Goal: Information Seeking & Learning: Learn about a topic

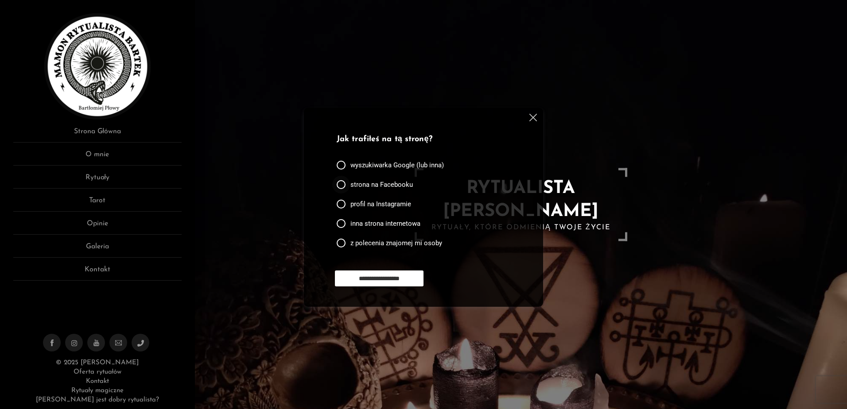
click at [382, 184] on span "strona na Facebooku" at bounding box center [381, 184] width 62 height 9
click at [417, 276] on input "**********" at bounding box center [379, 279] width 89 height 16
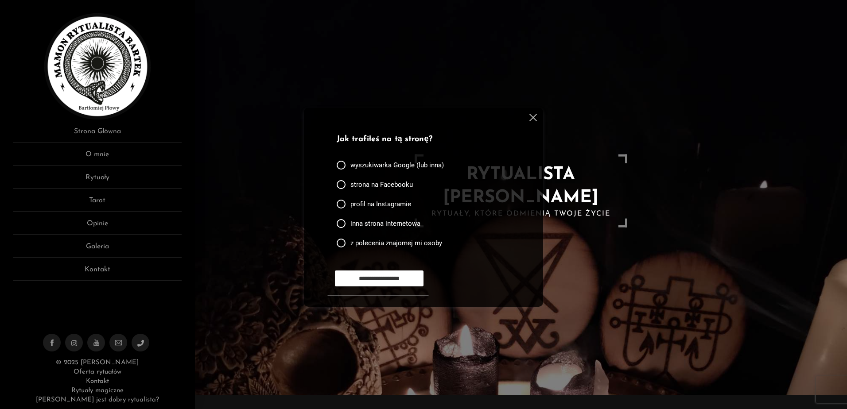
scroll to position [30, 0]
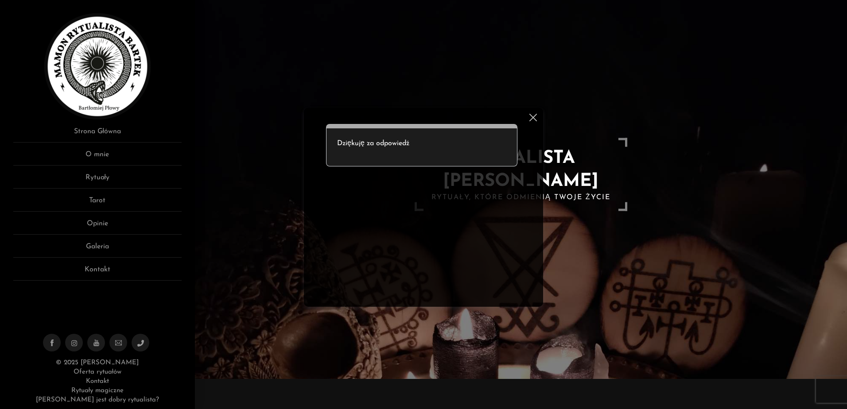
click at [531, 115] on img at bounding box center [533, 118] width 8 height 8
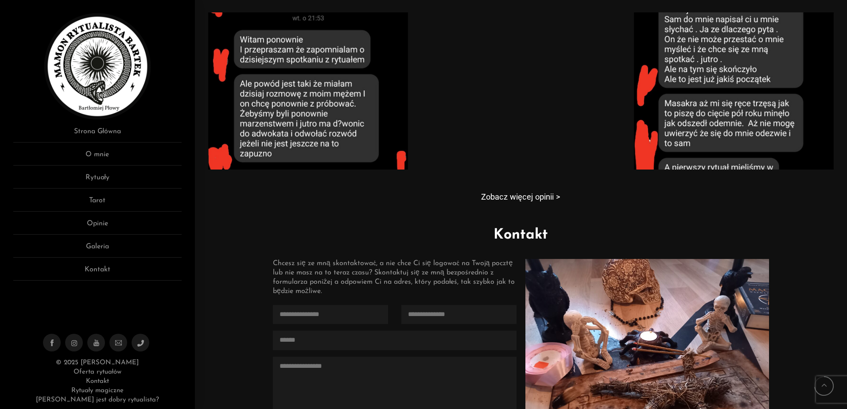
scroll to position [739, 0]
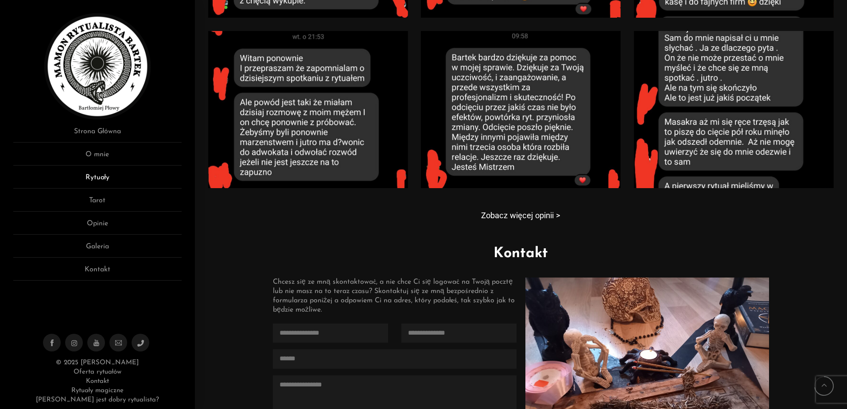
click at [105, 173] on link "Rytuały" at bounding box center [97, 180] width 168 height 16
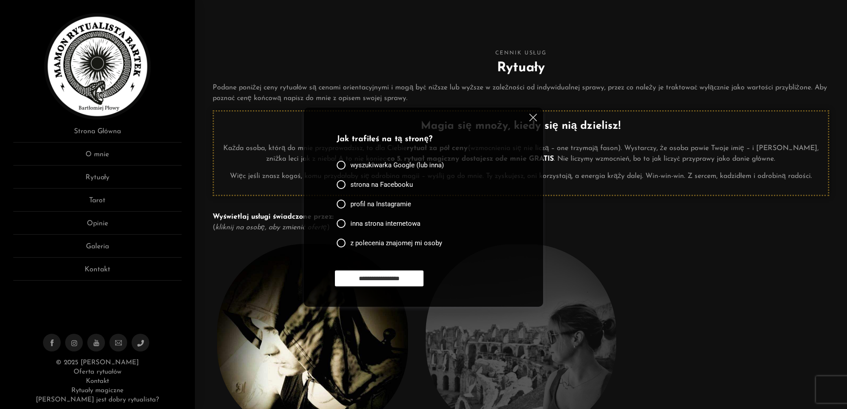
click at [784, 72] on h2 "Rytuały" at bounding box center [521, 68] width 616 height 20
click at [529, 117] on img at bounding box center [533, 118] width 8 height 8
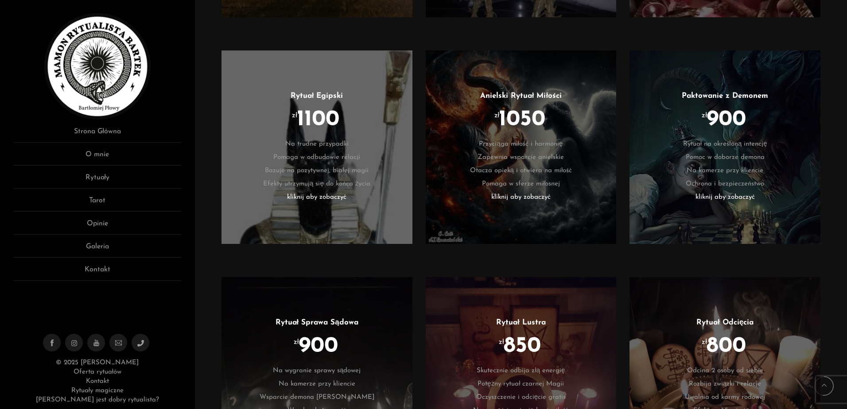
scroll to position [1240, 0]
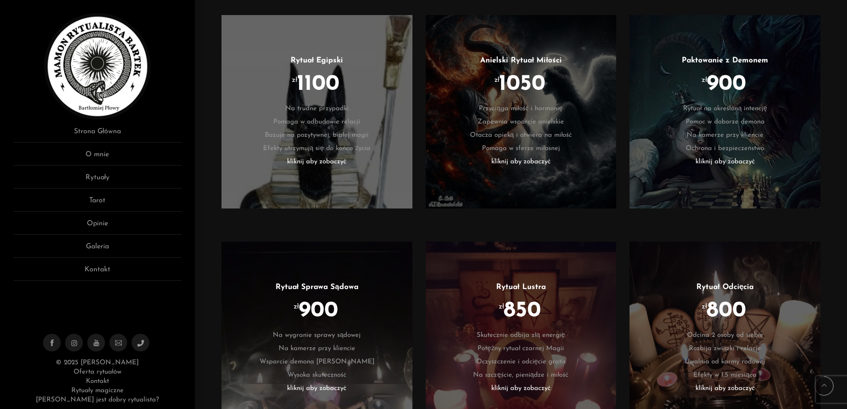
drag, startPoint x: 623, startPoint y: 105, endPoint x: 625, endPoint y: 100, distance: 6.0
click at [625, 100] on div "Paktowanie z Demonem zł 900 Rytuał na określoną intencję Pomoc w doborze demona…" at bounding box center [725, 119] width 200 height 216
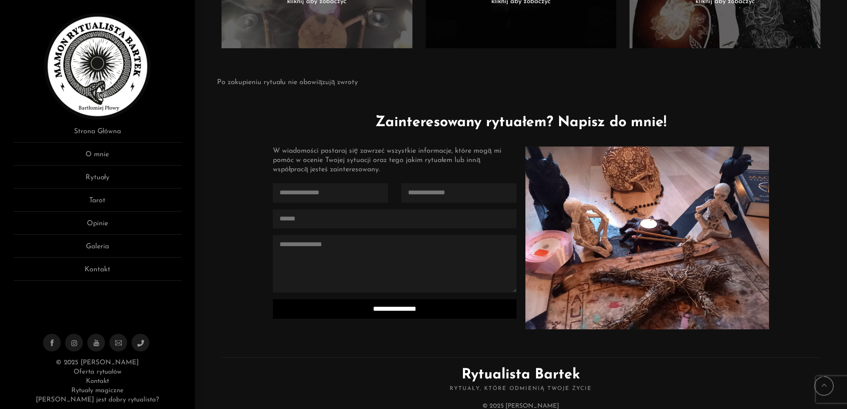
scroll to position [2082, 0]
